Goal: Check status: Check status

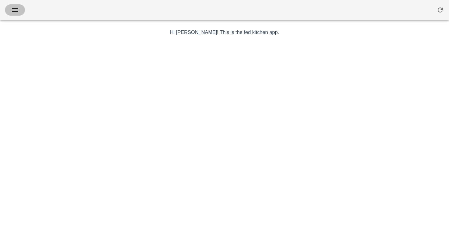
click at [19, 9] on span "button" at bounding box center [15, 9] width 10 height 7
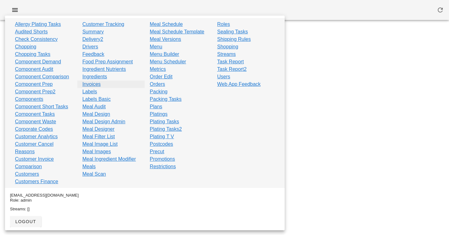
click at [93, 83] on link "Invoices" at bounding box center [91, 84] width 18 height 7
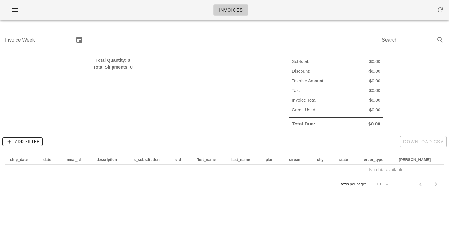
click at [63, 40] on input "Invoice Week" at bounding box center [39, 40] width 69 height 10
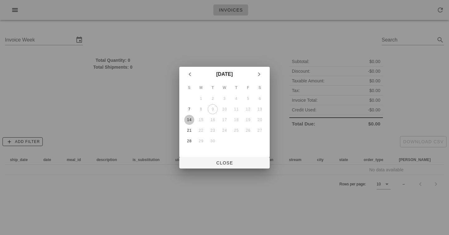
click at [187, 118] on div "14" at bounding box center [189, 120] width 10 height 4
click at [232, 164] on span "Close" at bounding box center [224, 162] width 81 height 5
type input "[DATE]"
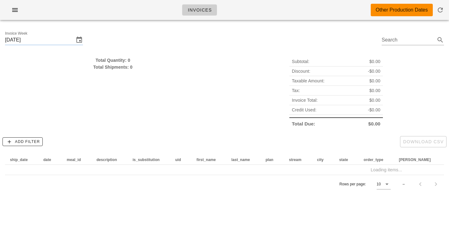
click at [259, 9] on div "Invoices Other Production Dates" at bounding box center [224, 10] width 449 height 20
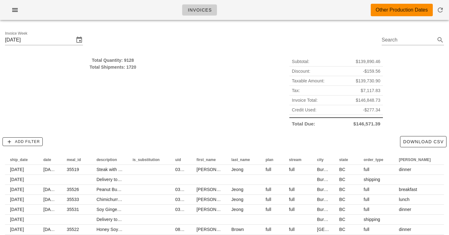
click at [123, 12] on div "Invoices Other Production Dates" at bounding box center [224, 10] width 449 height 20
